Goal: Task Accomplishment & Management: Complete application form

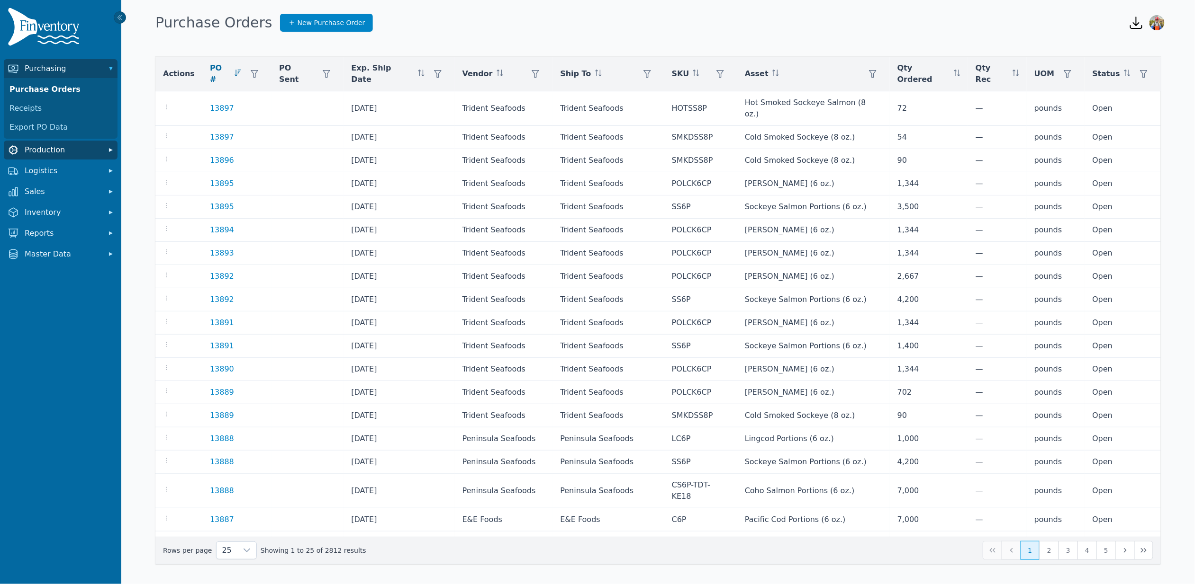
click at [59, 155] on span "Production" at bounding box center [63, 149] width 76 height 11
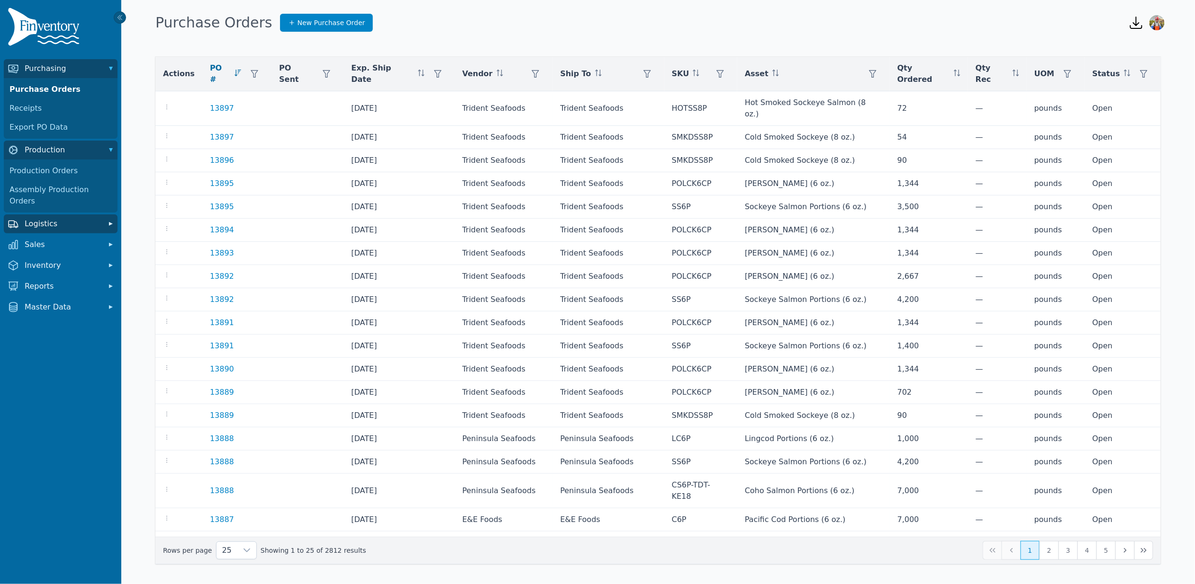
click at [64, 218] on span "Logistics" at bounding box center [63, 223] width 76 height 11
click at [61, 235] on link "Transfer Orders" at bounding box center [61, 244] width 110 height 19
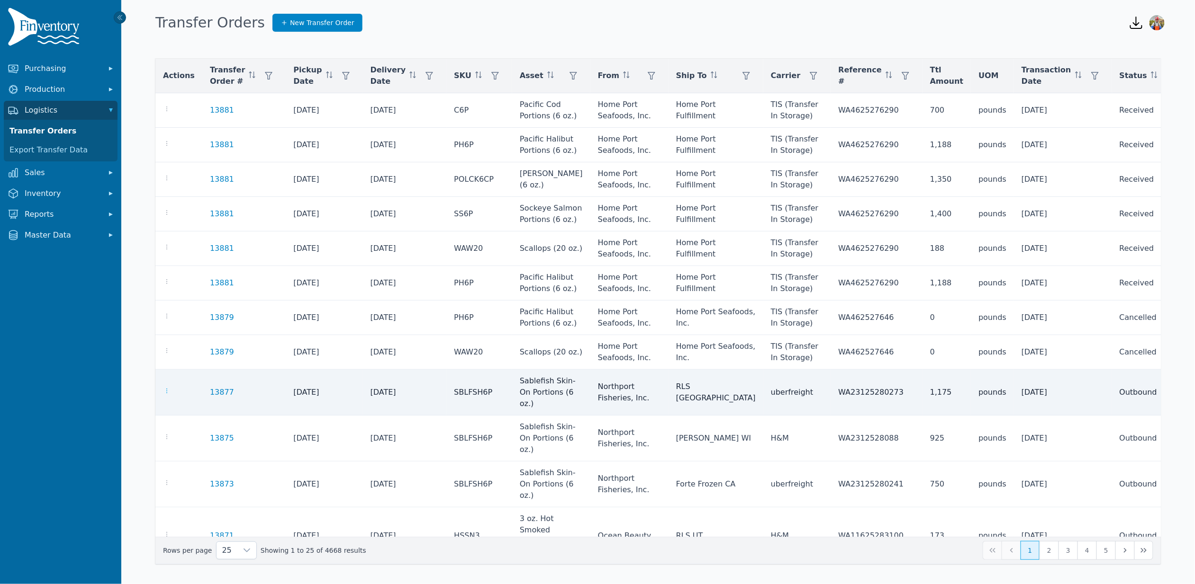
click at [166, 389] on icon "button" at bounding box center [166, 391] width 1 height 5
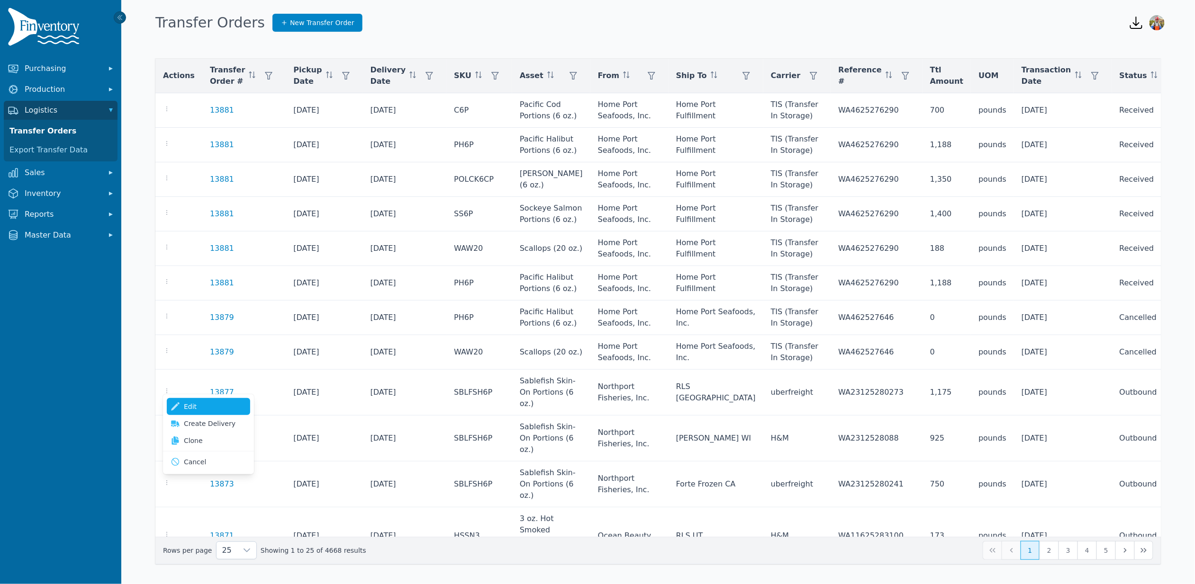
click at [197, 411] on link "Edit" at bounding box center [208, 406] width 83 height 17
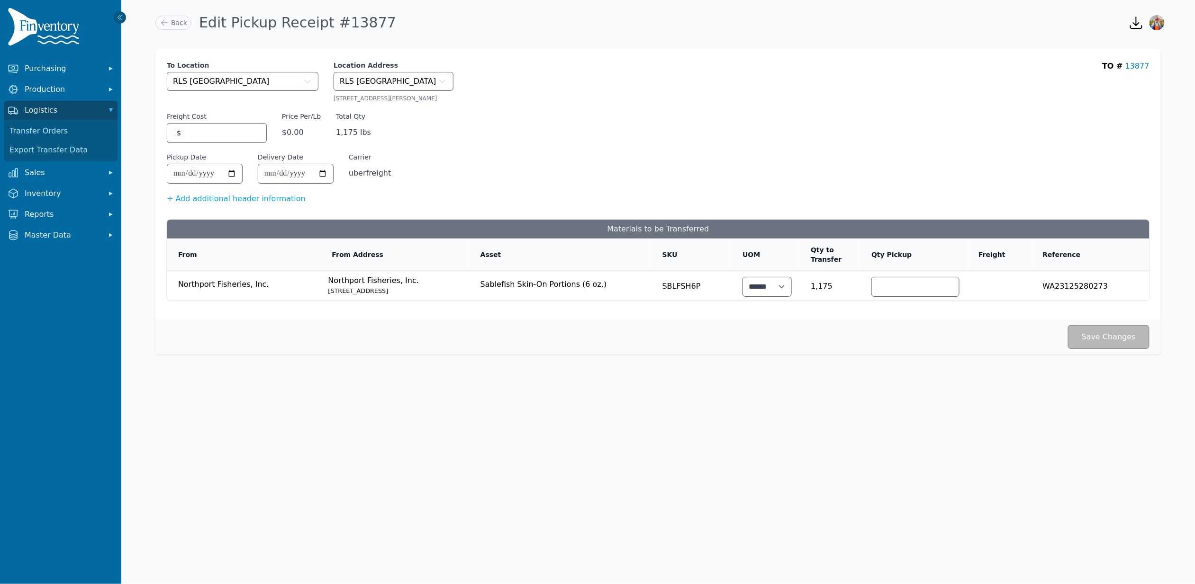
click at [839, 351] on div "Save Changes" at bounding box center [657, 337] width 1005 height 35
click at [189, 24] on link "Back" at bounding box center [173, 23] width 36 height 14
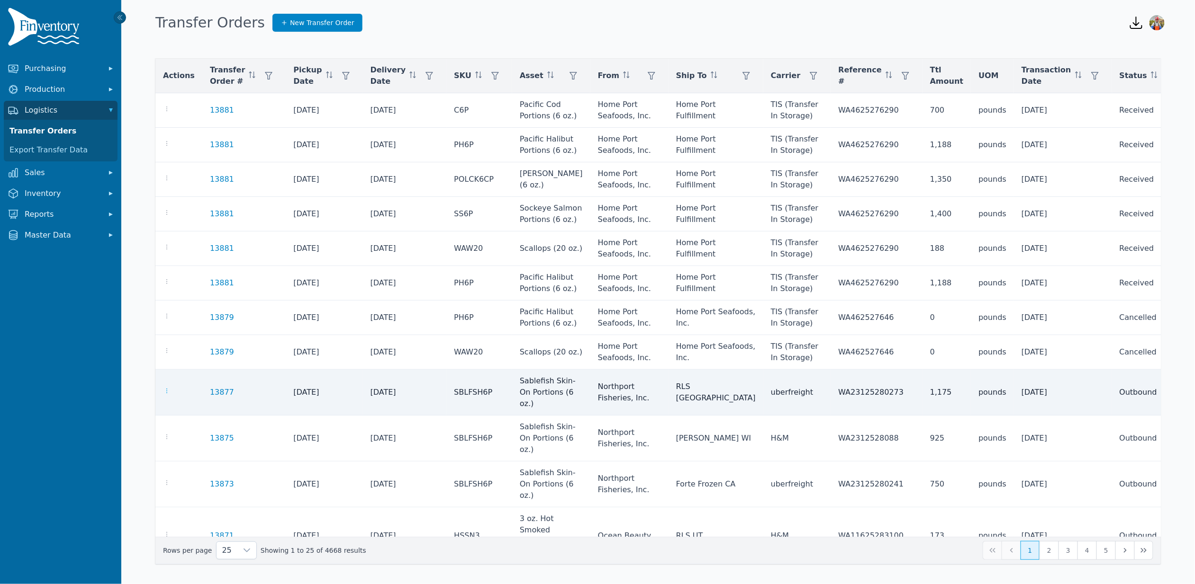
click at [167, 387] on icon "button" at bounding box center [167, 391] width 8 height 8
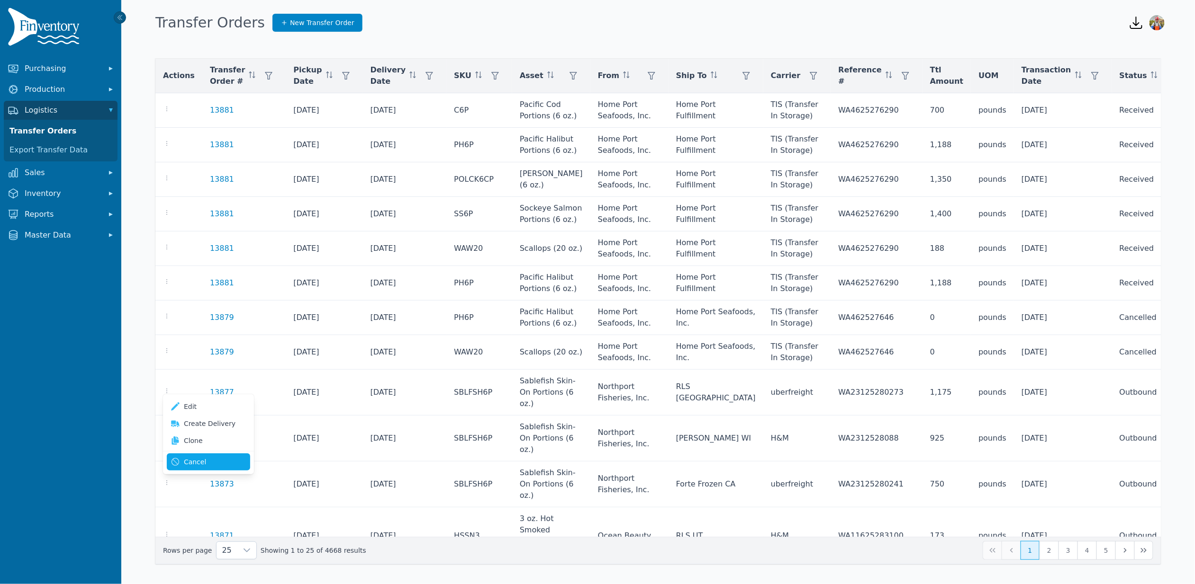
click at [224, 460] on button "Cancel" at bounding box center [208, 462] width 83 height 17
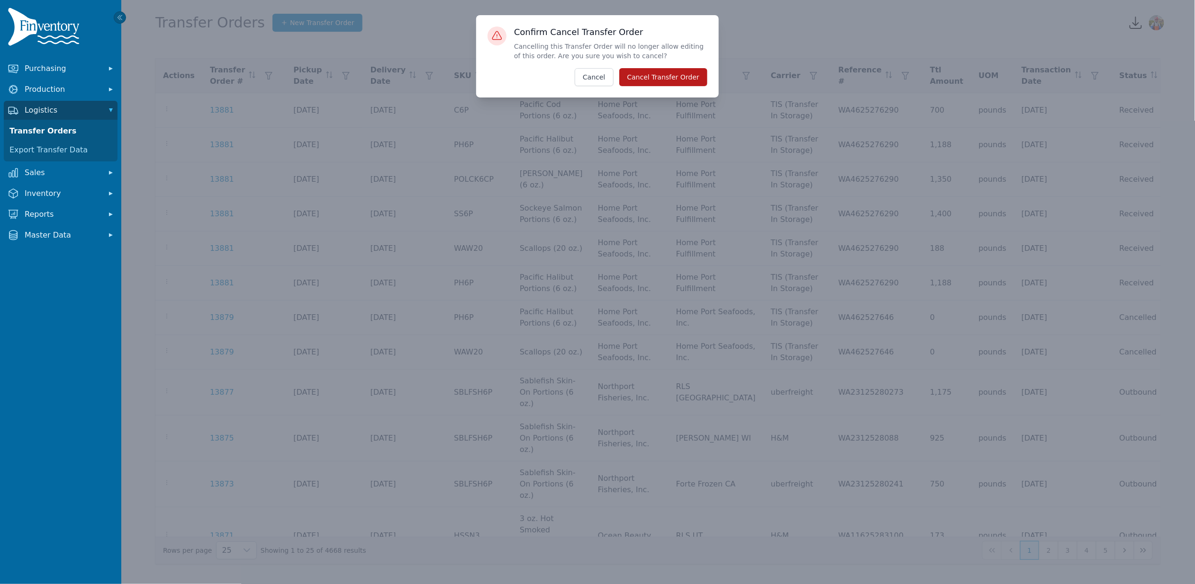
click at [681, 74] on button "Cancel Transfer Order" at bounding box center [663, 77] width 88 height 18
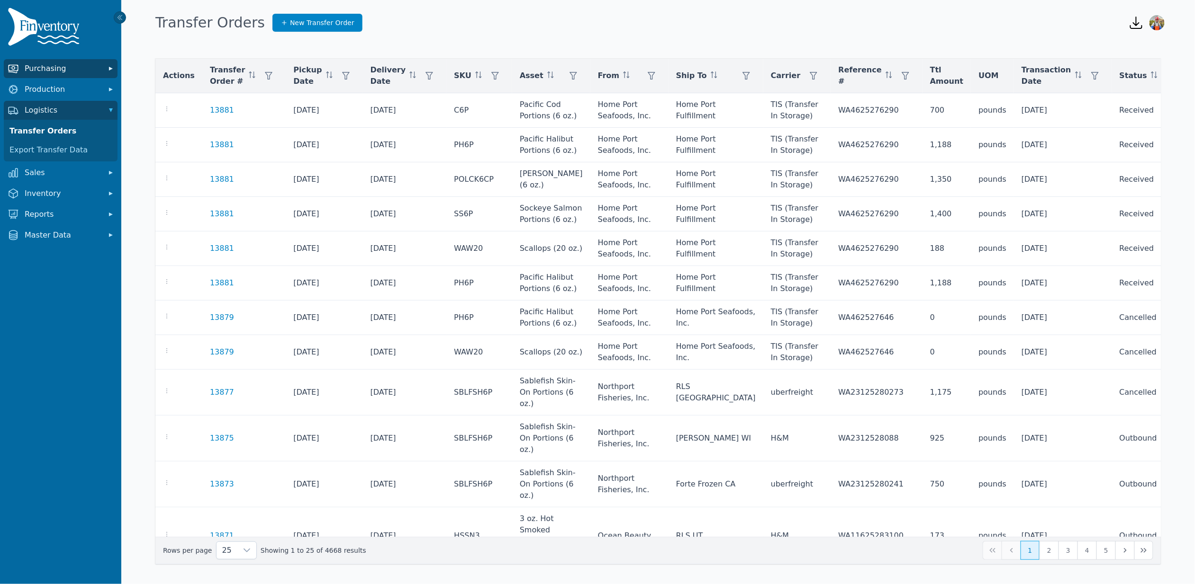
click at [44, 72] on span "Purchasing" at bounding box center [63, 68] width 76 height 11
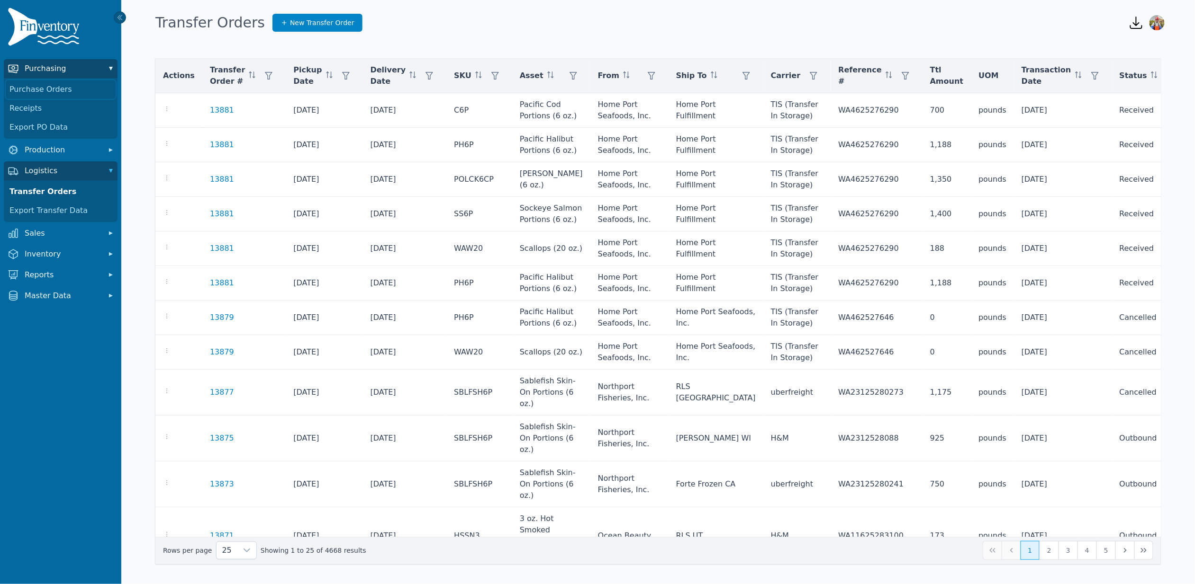
click at [47, 87] on link "Purchase Orders" at bounding box center [61, 89] width 110 height 19
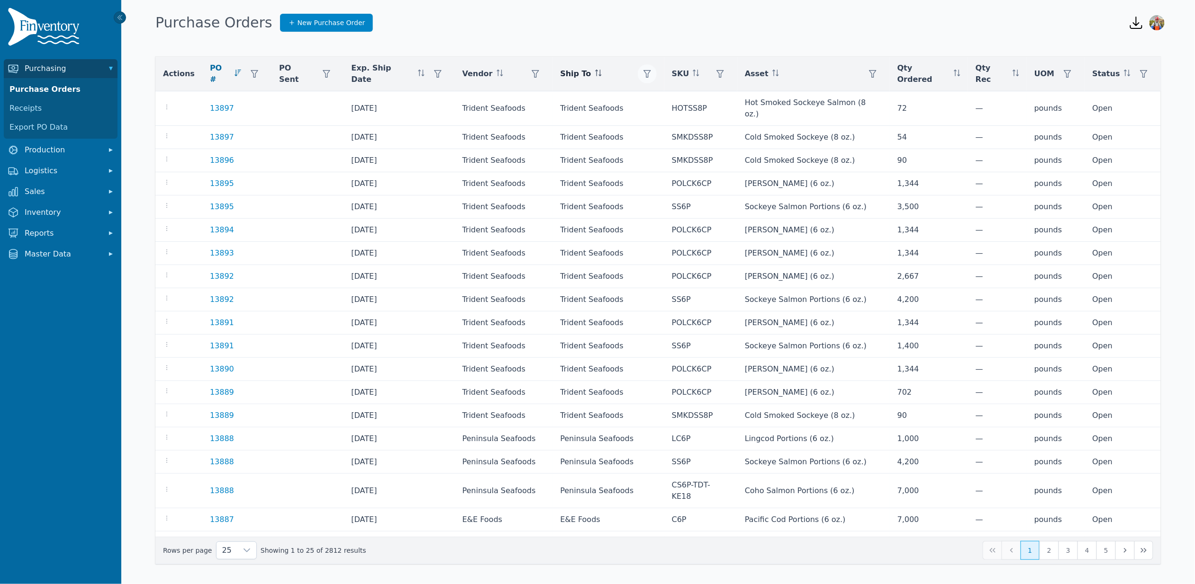
click at [643, 72] on icon "button" at bounding box center [647, 74] width 8 height 8
click at [659, 98] on div "Any" at bounding box center [670, 97] width 81 height 19
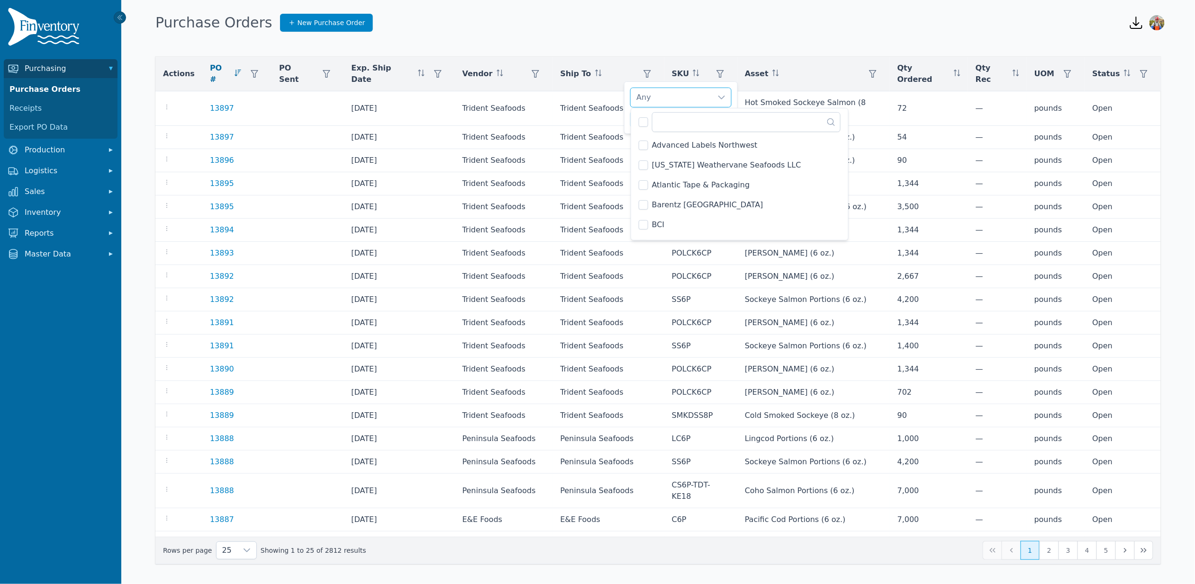
drag, startPoint x: 627, startPoint y: 36, endPoint x: 599, endPoint y: 47, distance: 30.0
click at [627, 36] on div "Open sidebar Purchase Orders New Purchase Order Open downloads menu Open user m…" at bounding box center [597, 290] width 1195 height 580
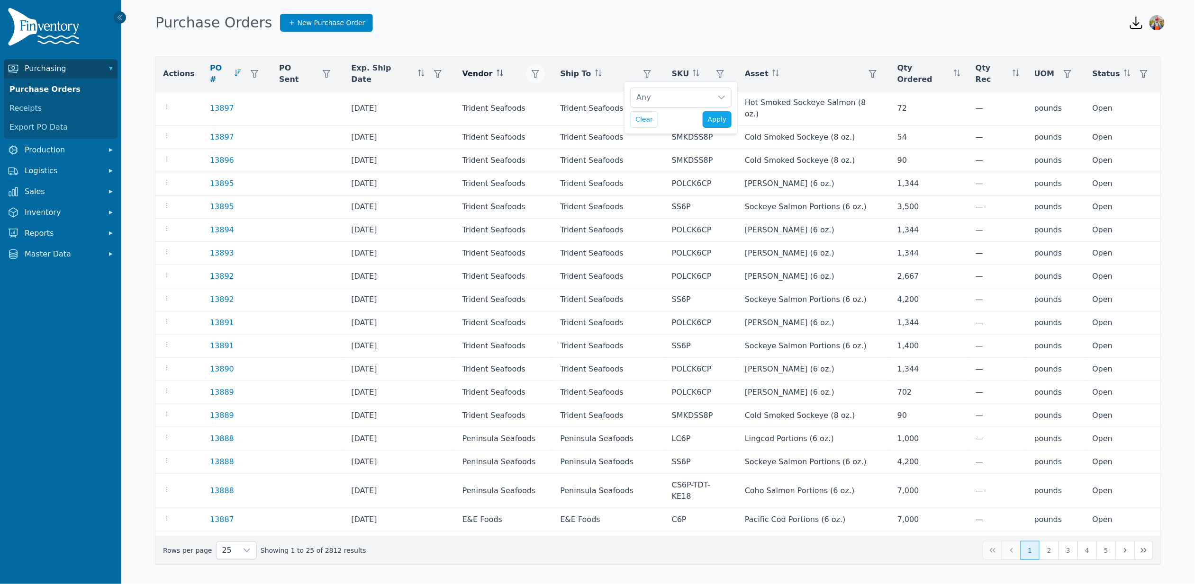
click at [536, 70] on icon "button" at bounding box center [535, 74] width 8 height 8
click at [562, 98] on div "Any" at bounding box center [572, 97] width 81 height 19
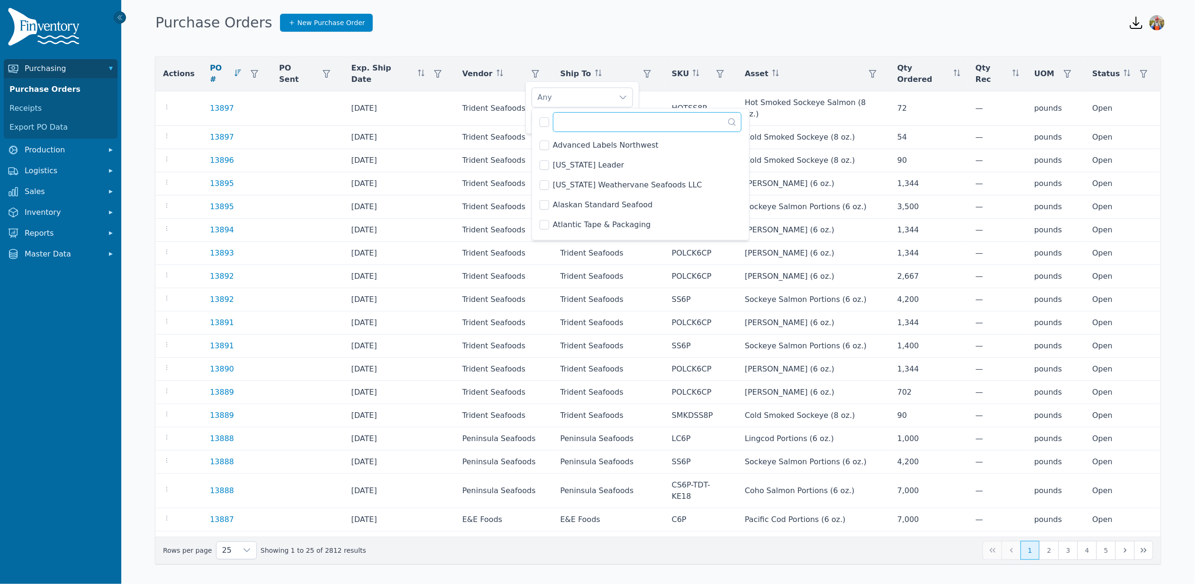
click at [567, 113] on input "text" at bounding box center [647, 122] width 189 height 20
type input "*****"
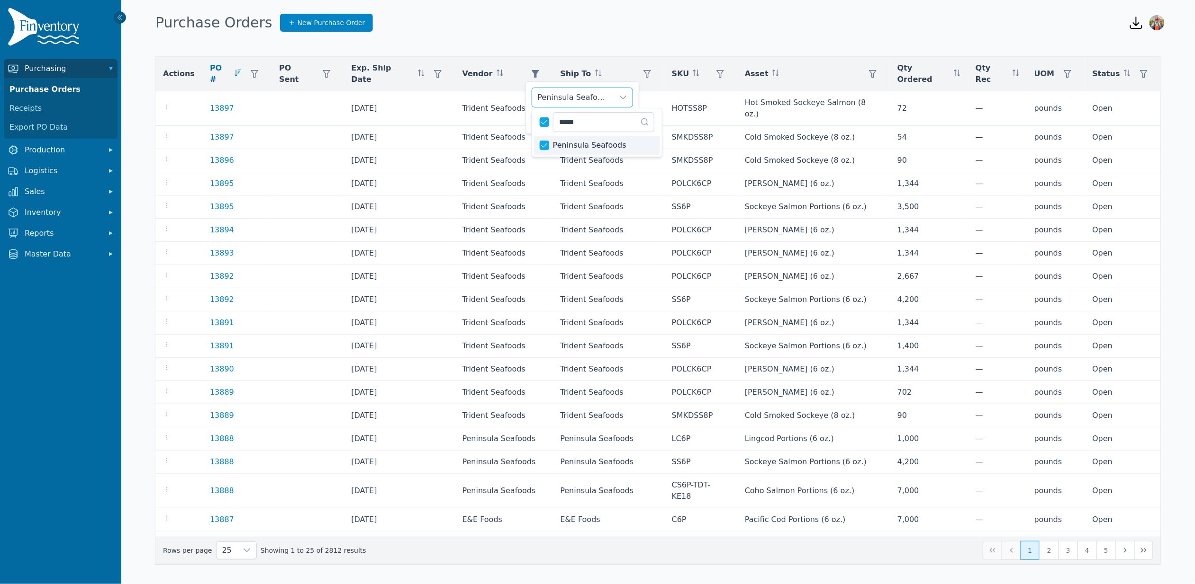
drag, startPoint x: 524, startPoint y: 108, endPoint x: 552, endPoint y: 110, distance: 27.6
click at [525, 108] on div "Peninsula Seafoods Clear Apply" at bounding box center [582, 107] width 114 height 53
click at [611, 117] on span "Apply" at bounding box center [618, 120] width 19 height 10
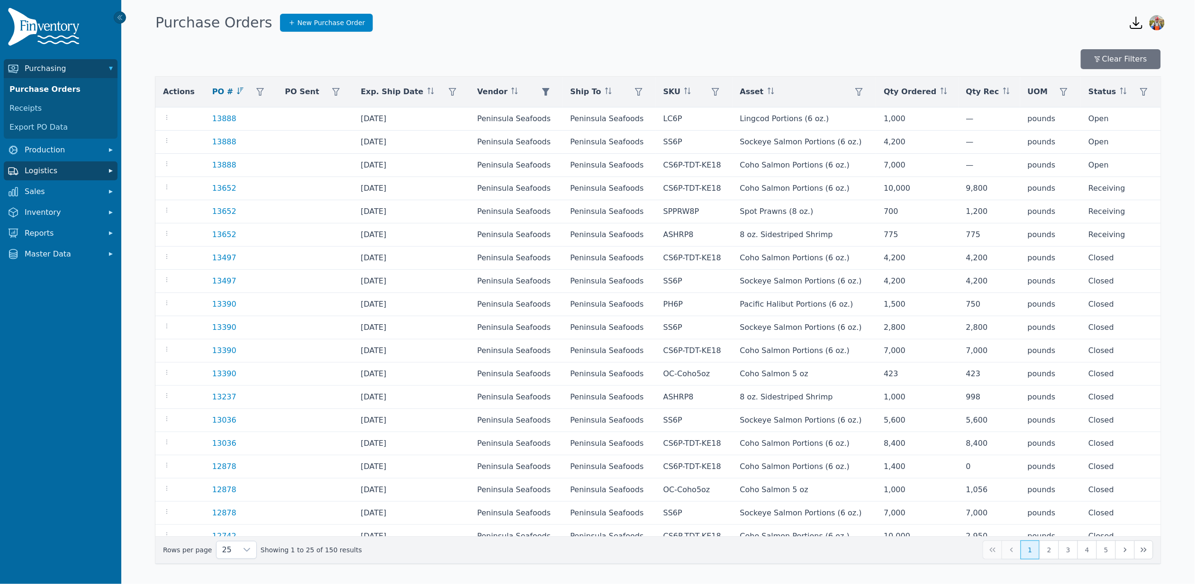
click at [72, 169] on span "Logistics" at bounding box center [63, 170] width 76 height 11
click at [65, 192] on link "Transfer Orders" at bounding box center [61, 191] width 110 height 19
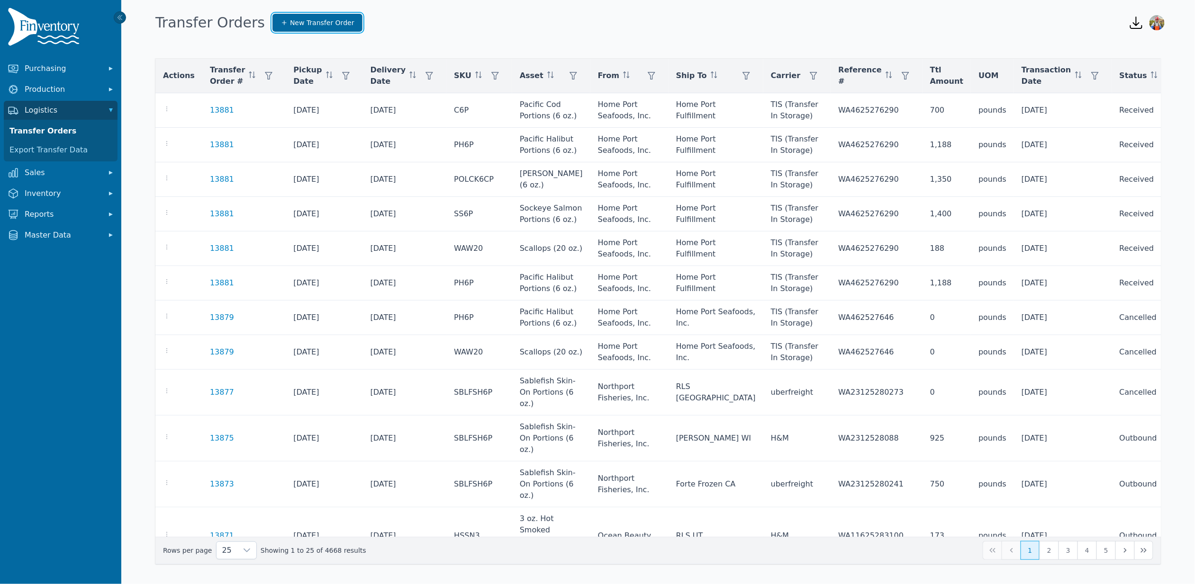
click at [320, 21] on span "New Transfer Order" at bounding box center [322, 22] width 64 height 9
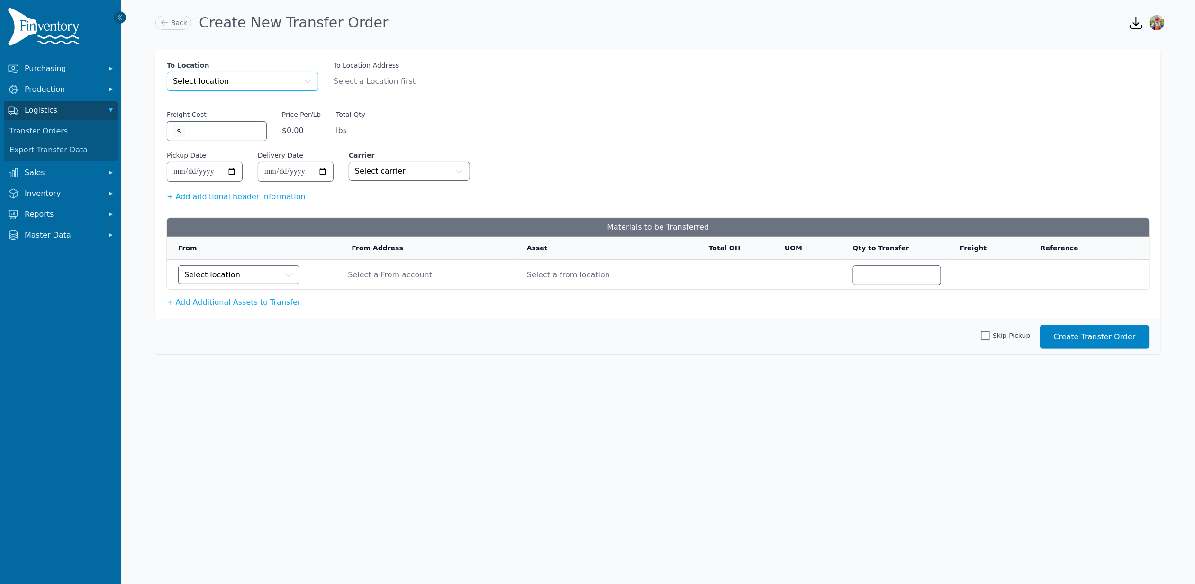
click at [247, 82] on button "Select location" at bounding box center [243, 81] width 152 height 19
type input "******"
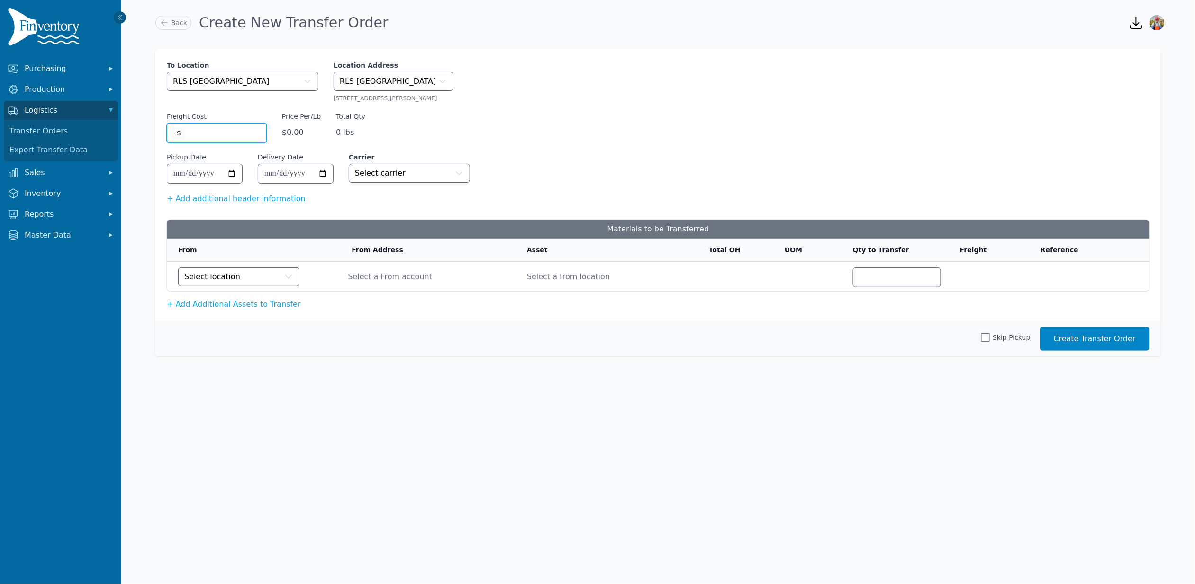
click at [225, 135] on input "Freight Cost" at bounding box center [223, 132] width 76 height 11
type input "*"
click at [235, 171] on input "Pickup Date" at bounding box center [204, 173] width 63 height 11
type input "**********"
click at [321, 175] on input "Delivery Date" at bounding box center [295, 173] width 63 height 11
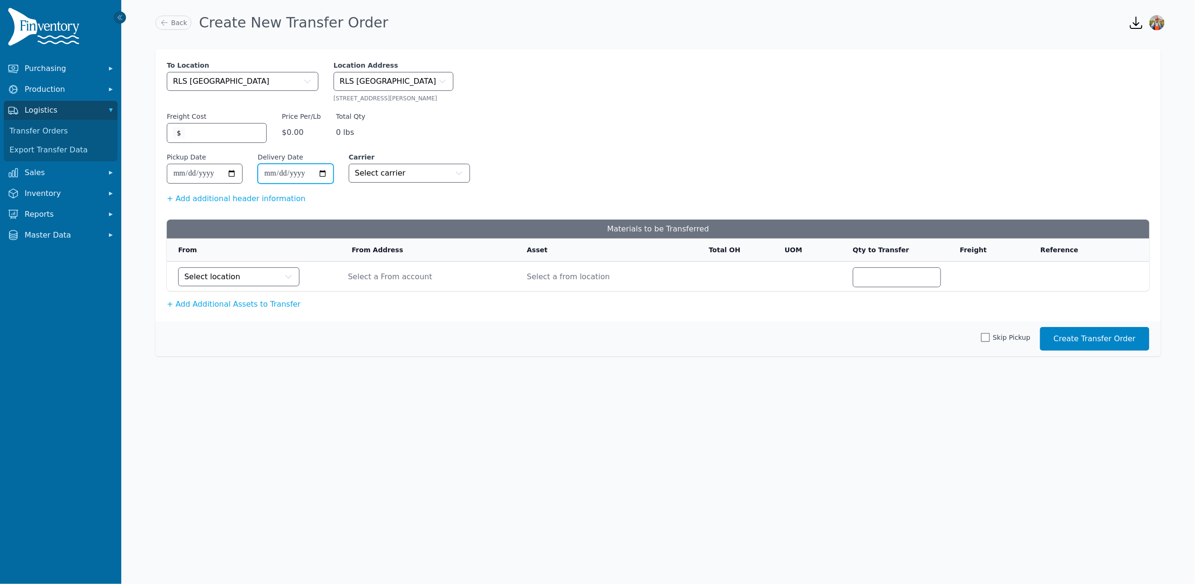
click at [322, 175] on input "Delivery Date" at bounding box center [295, 173] width 63 height 11
type input "**********"
click at [409, 166] on button "Select carrier" at bounding box center [409, 173] width 121 height 19
click at [252, 281] on button "Select location" at bounding box center [238, 277] width 121 height 19
type input "*****"
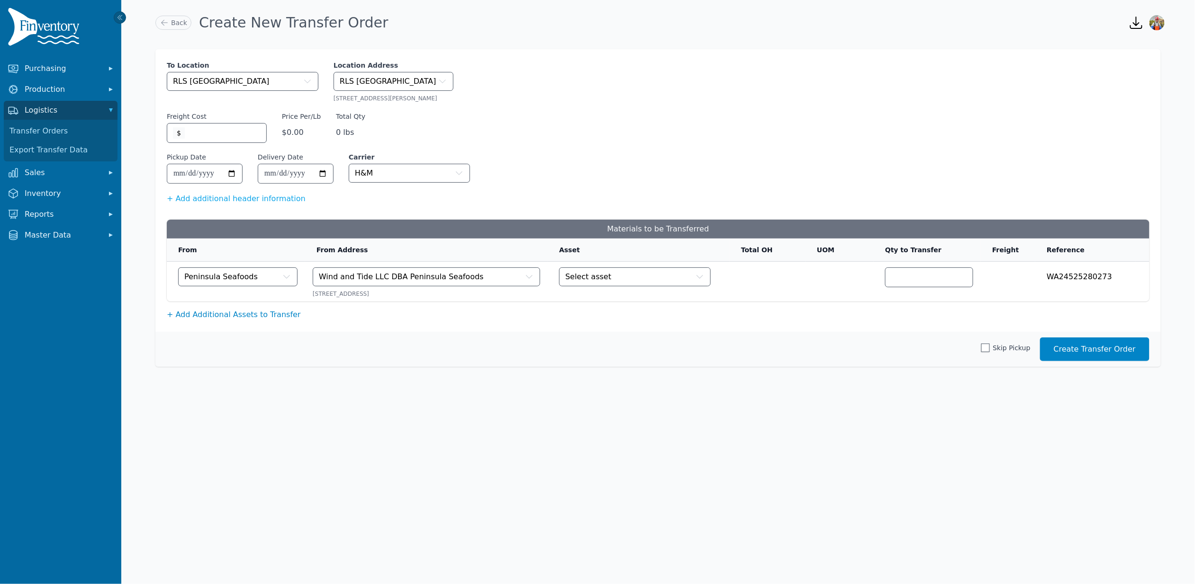
click at [234, 320] on button "+ Add Additional Assets to Transfer" at bounding box center [234, 314] width 134 height 11
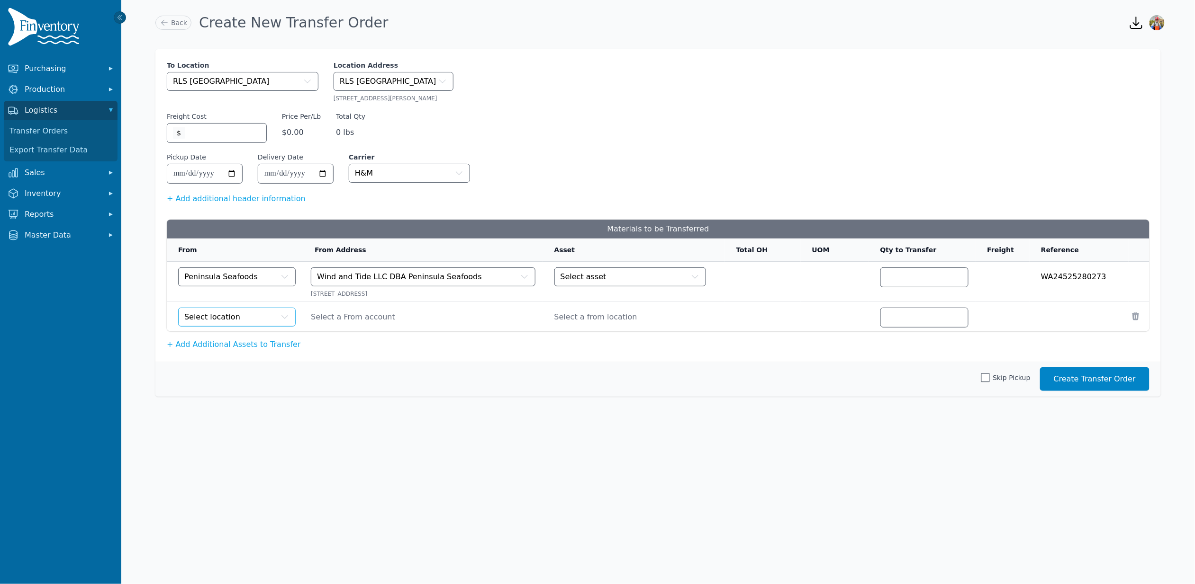
click at [235, 321] on span "Select location" at bounding box center [212, 317] width 56 height 11
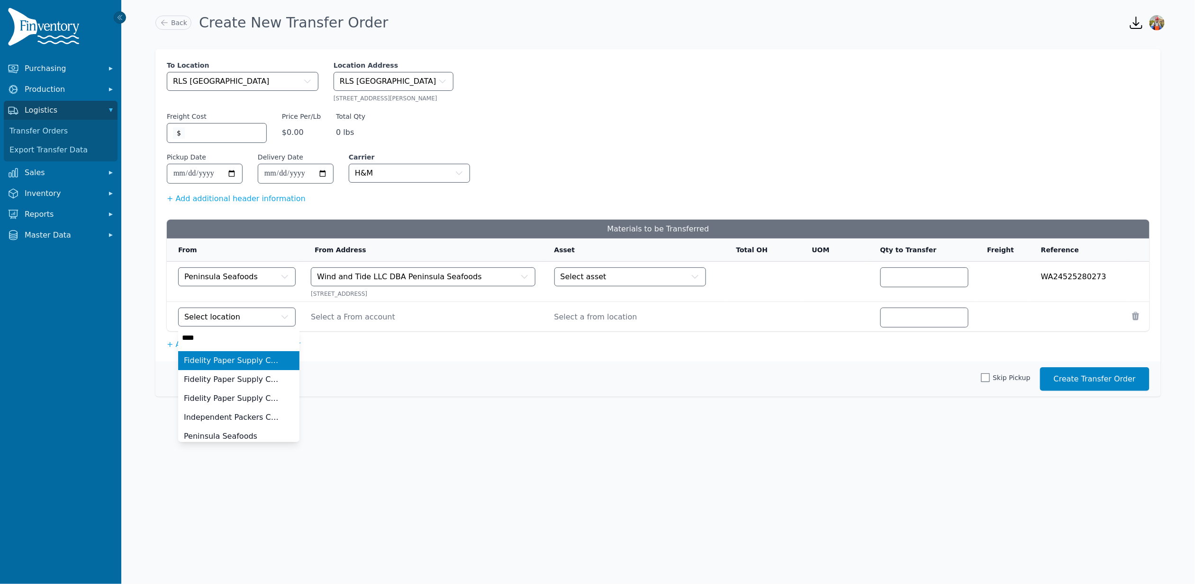
type input "*****"
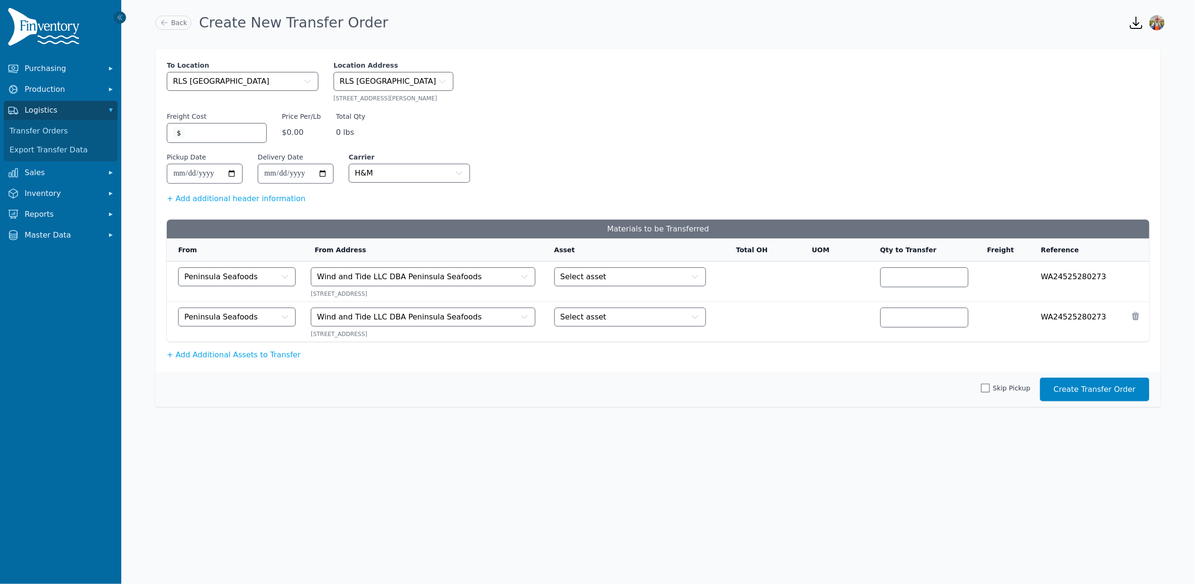
click at [235, 363] on div "**********" at bounding box center [657, 210] width 1005 height 323
click at [237, 356] on button "+ Add Additional Assets to Transfer" at bounding box center [234, 355] width 134 height 11
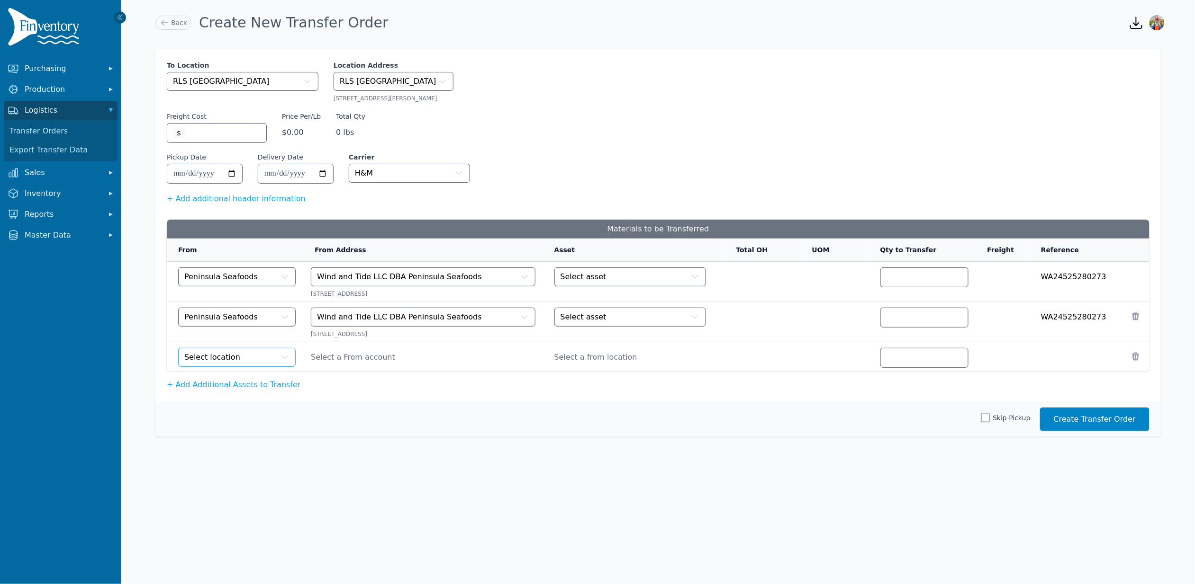
click at [238, 357] on button "Select location" at bounding box center [236, 357] width 117 height 19
type input "*****"
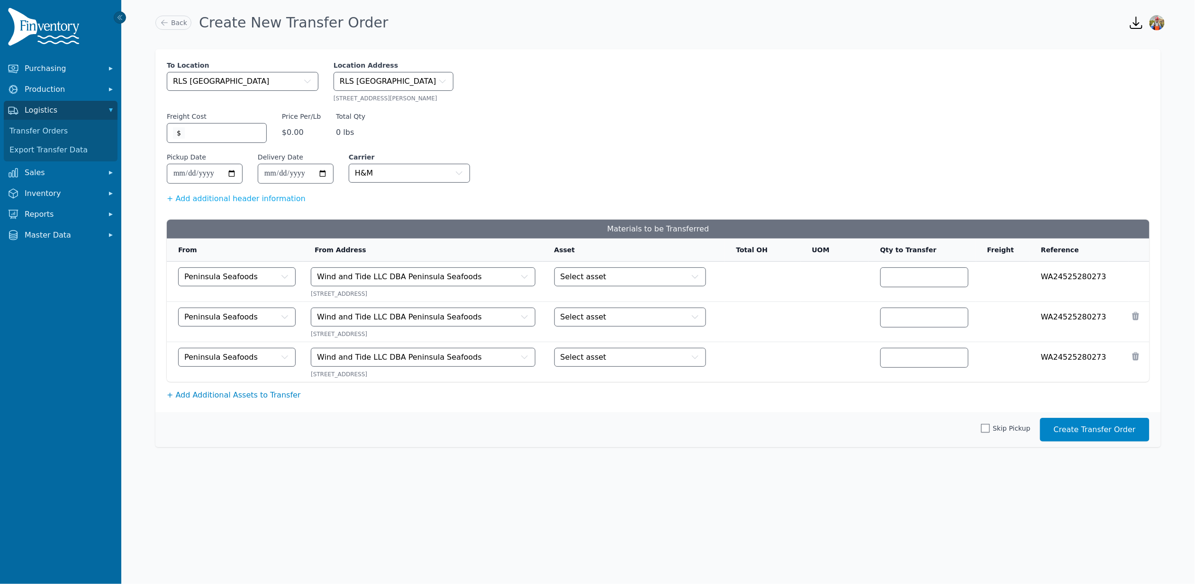
click at [228, 396] on button "+ Add Additional Assets to Transfer" at bounding box center [234, 395] width 134 height 11
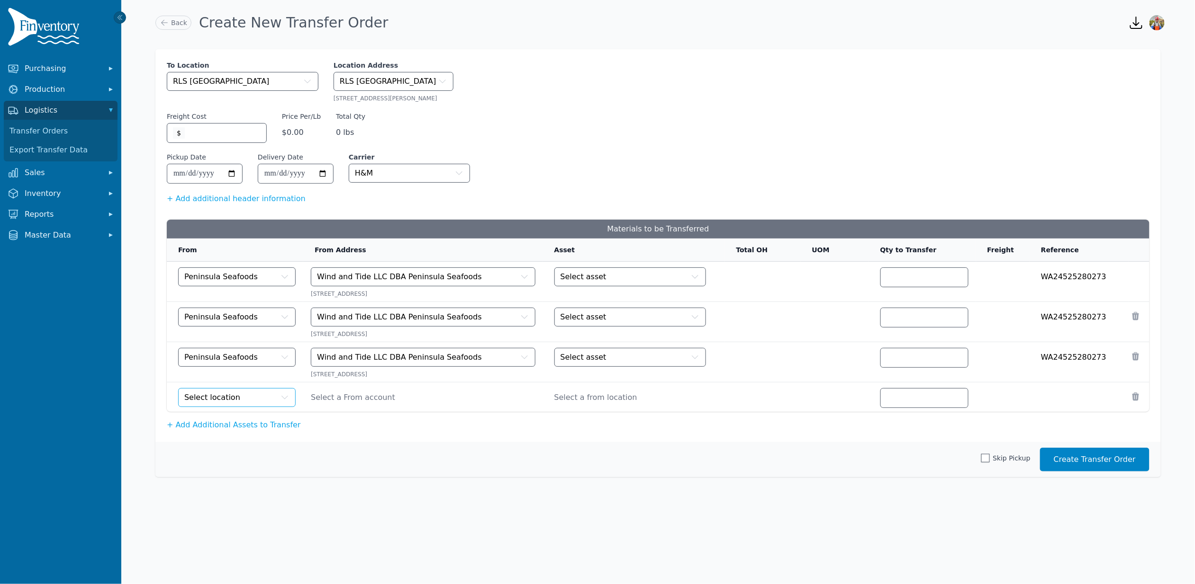
click at [236, 401] on button "Select location" at bounding box center [236, 397] width 117 height 19
type input "******"
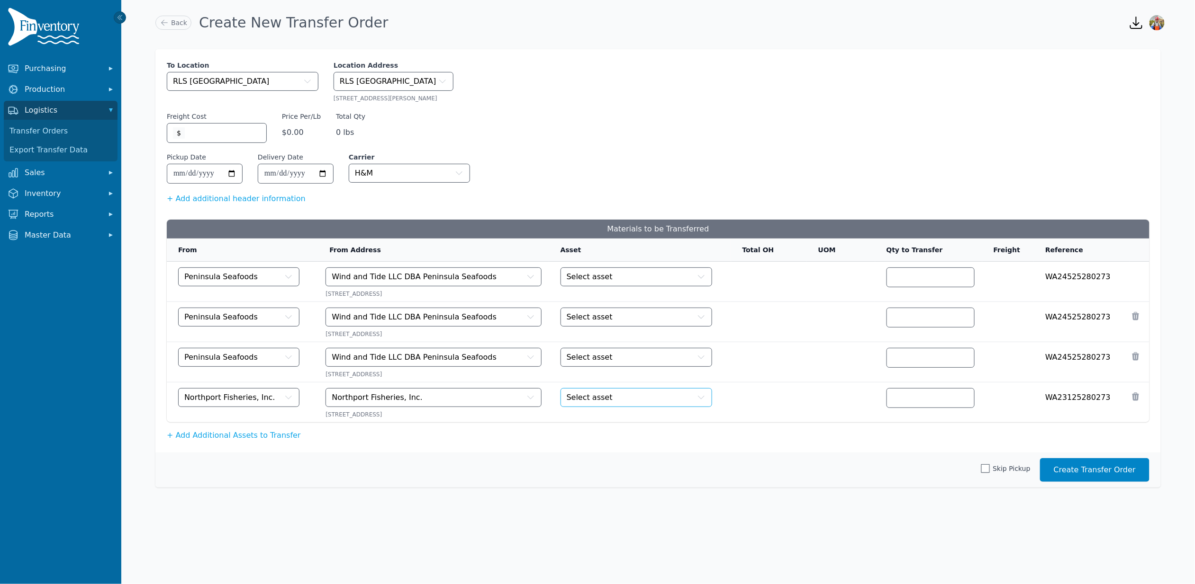
click at [588, 406] on button "Select asset" at bounding box center [636, 397] width 152 height 19
click at [921, 399] on input "number" at bounding box center [930, 398] width 76 height 11
type input "****"
click at [574, 345] on td "Select asset" at bounding box center [640, 362] width 182 height 40
drag, startPoint x: 603, startPoint y: 357, endPoint x: 609, endPoint y: 360, distance: 5.9
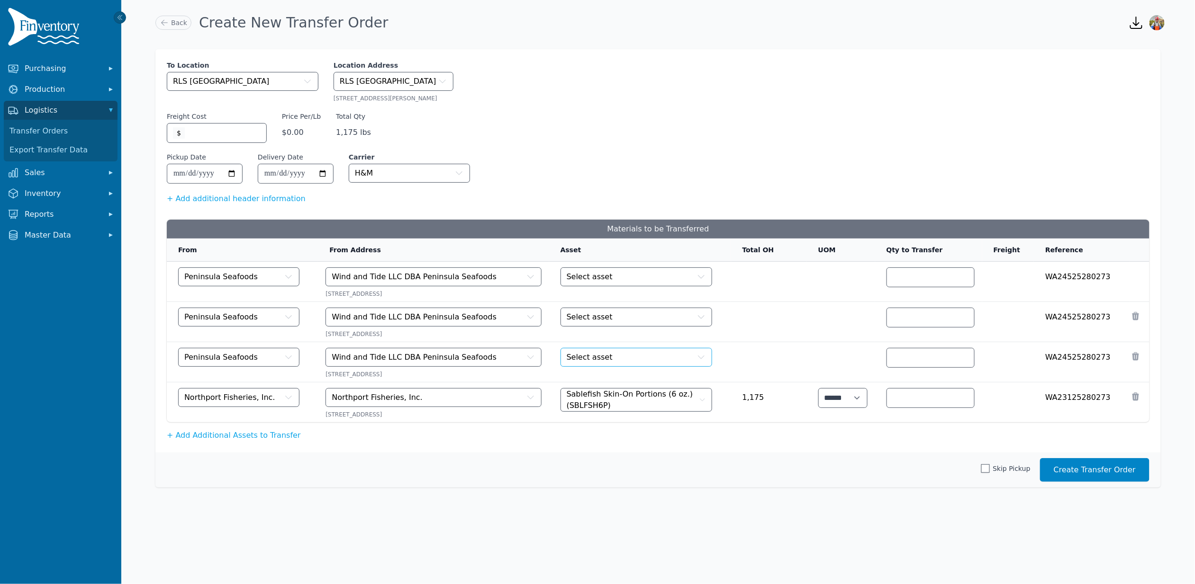
click at [604, 358] on button "Select asset" at bounding box center [636, 357] width 152 height 19
click at [910, 354] on input "number" at bounding box center [930, 357] width 76 height 11
type input "****"
click at [626, 328] on td "Select asset" at bounding box center [640, 322] width 182 height 40
click at [632, 320] on button "Select asset" at bounding box center [636, 317] width 152 height 19
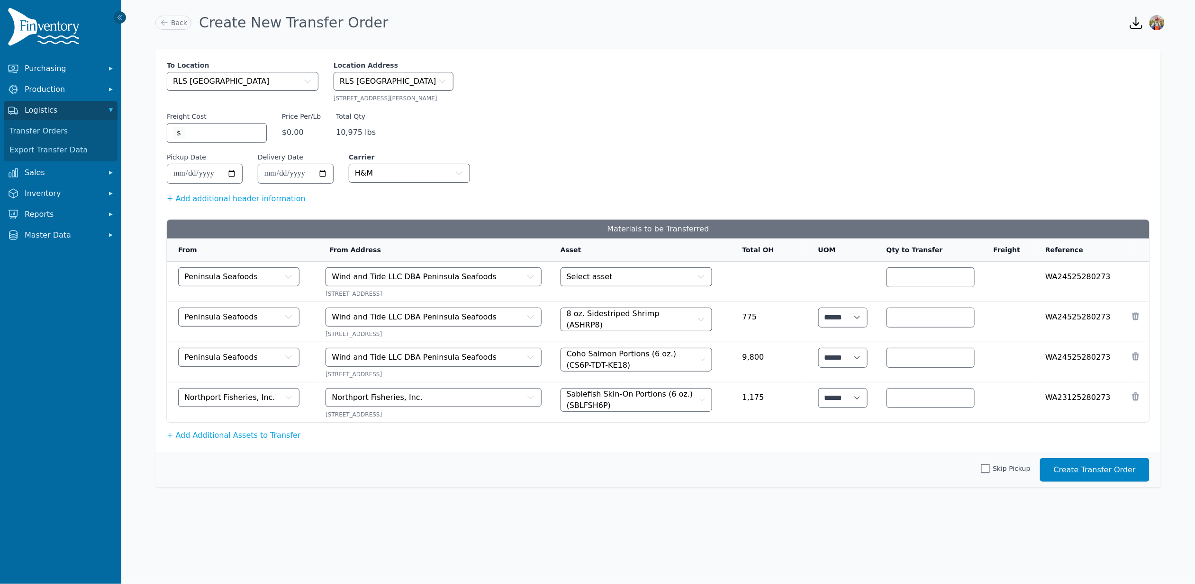
click at [910, 311] on div at bounding box center [930, 318] width 88 height 20
click at [907, 321] on input "number" at bounding box center [930, 317] width 76 height 11
type input "***"
drag, startPoint x: 628, startPoint y: 266, endPoint x: 630, endPoint y: 273, distance: 7.5
click at [628, 269] on td "Select asset" at bounding box center [640, 282] width 182 height 40
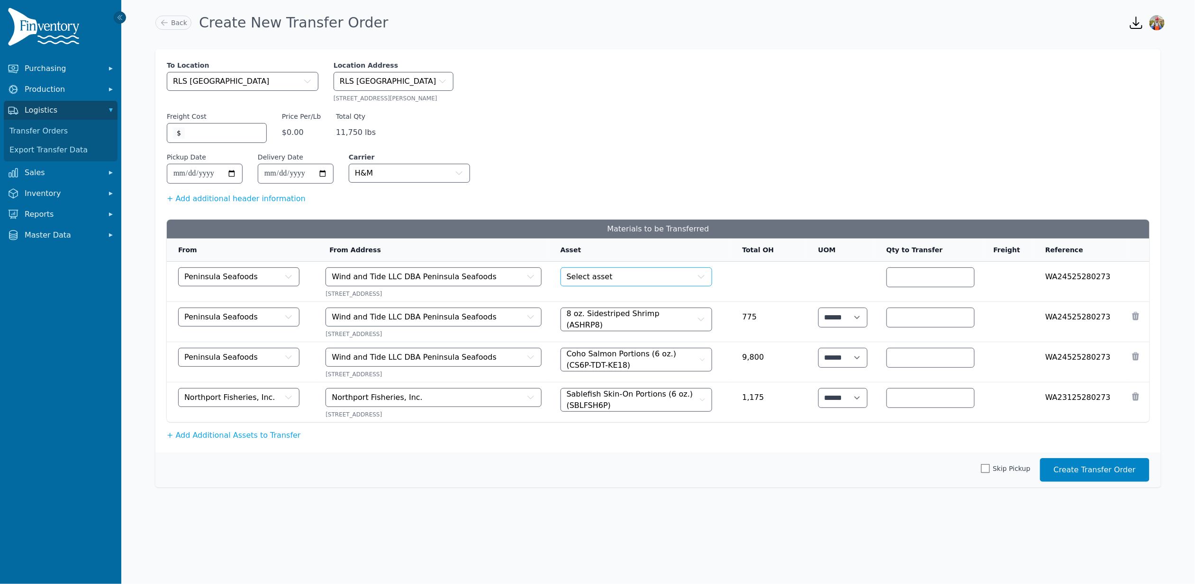
click at [630, 273] on button "Select asset" at bounding box center [636, 277] width 152 height 19
click at [920, 270] on div at bounding box center [930, 278] width 88 height 20
click at [921, 275] on input "number" at bounding box center [930, 277] width 76 height 11
type input "****"
click at [989, 470] on span at bounding box center [985, 469] width 9 height 9
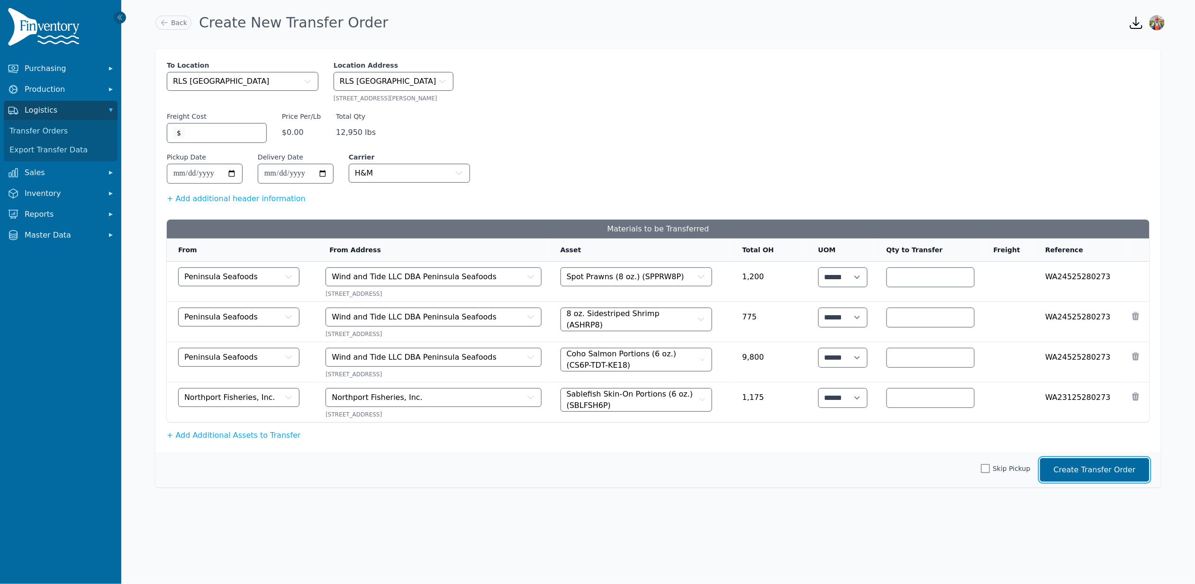
click at [1065, 470] on button "Create Transfer Order" at bounding box center [1094, 471] width 109 height 24
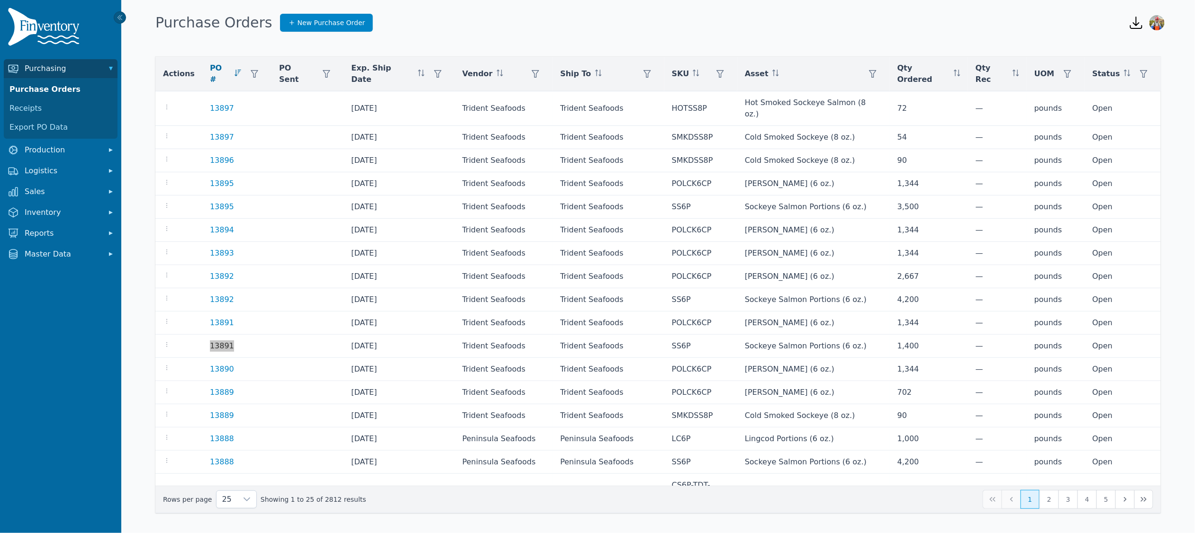
scroll to position [186, 0]
